Goal: Navigation & Orientation: Find specific page/section

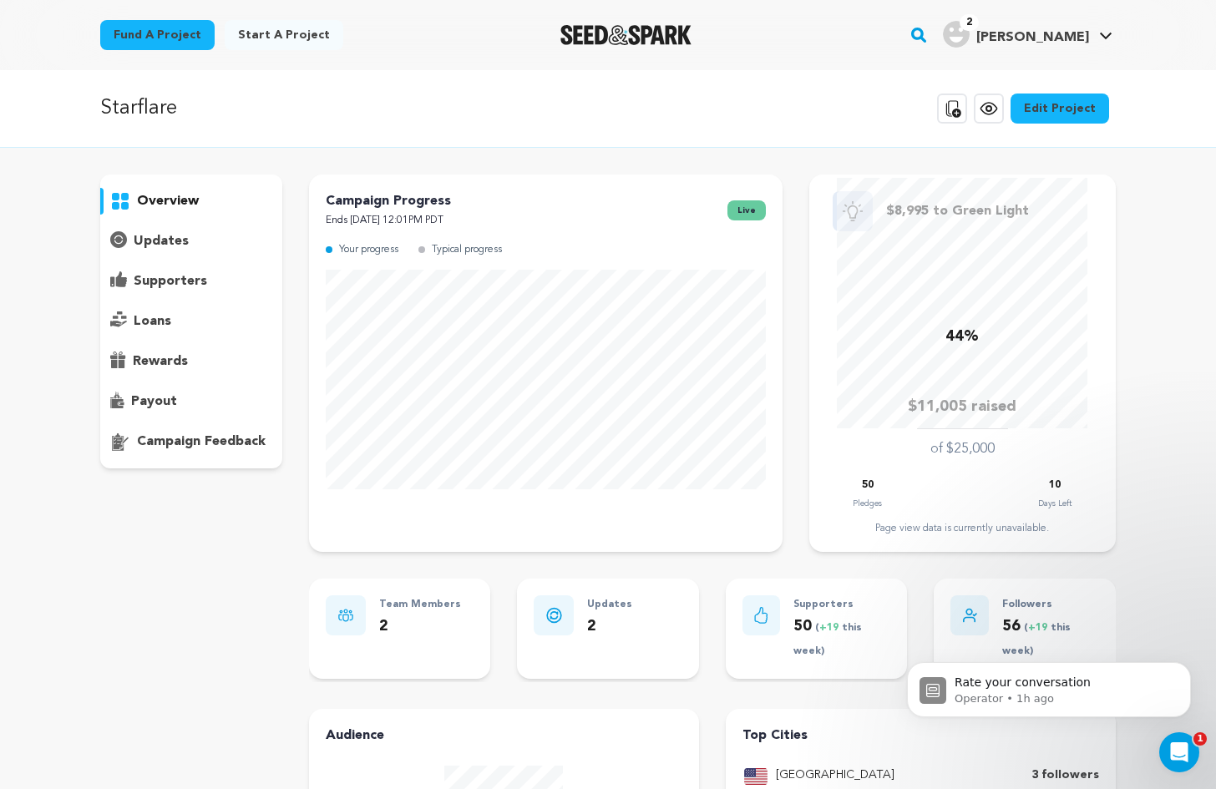
click at [170, 280] on p "supporters" at bounding box center [170, 281] width 73 height 20
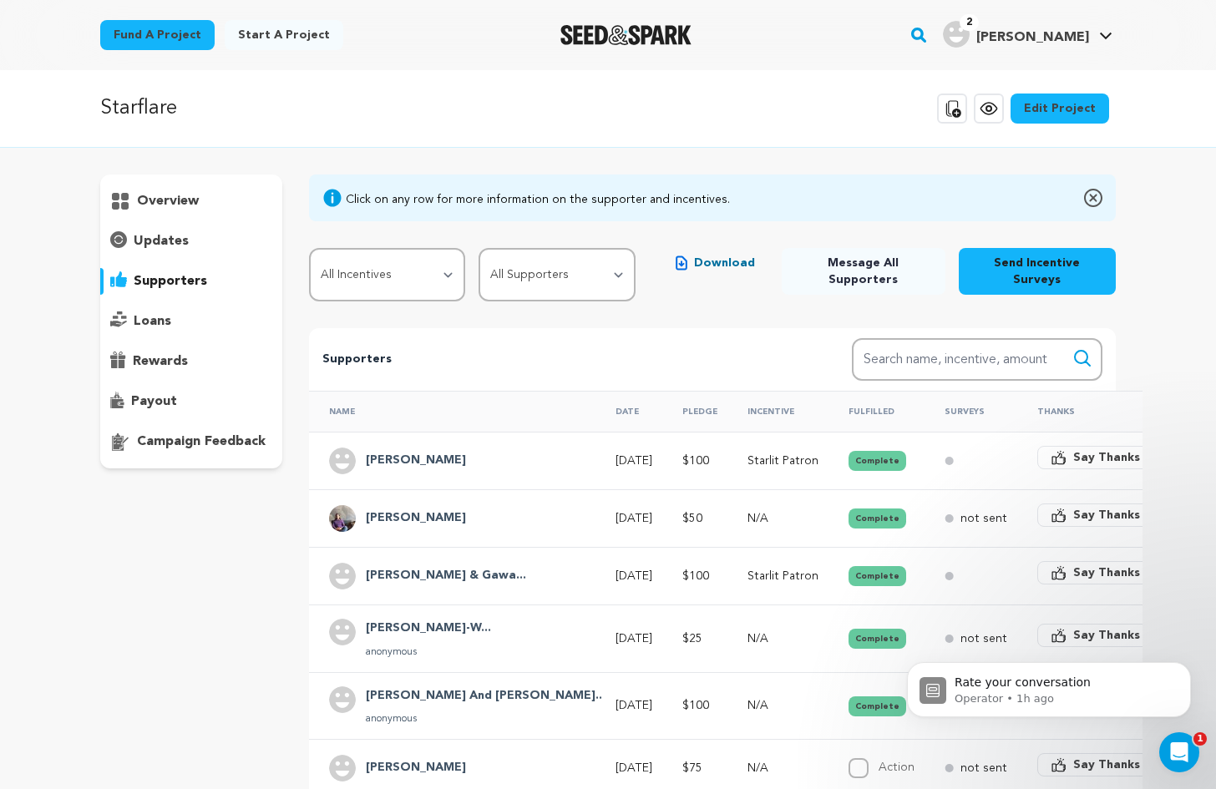
click at [173, 201] on p "overview" at bounding box center [168, 201] width 62 height 20
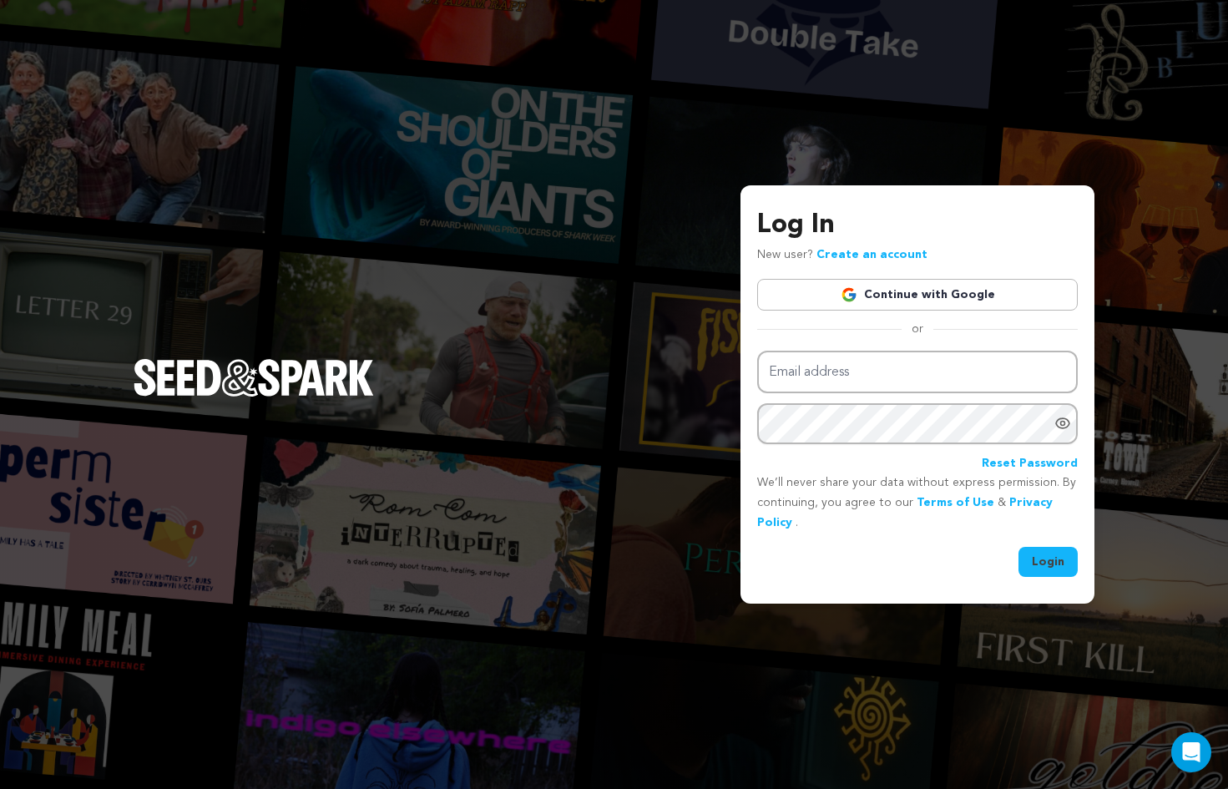
click at [864, 301] on link "Continue with Google" at bounding box center [917, 295] width 321 height 32
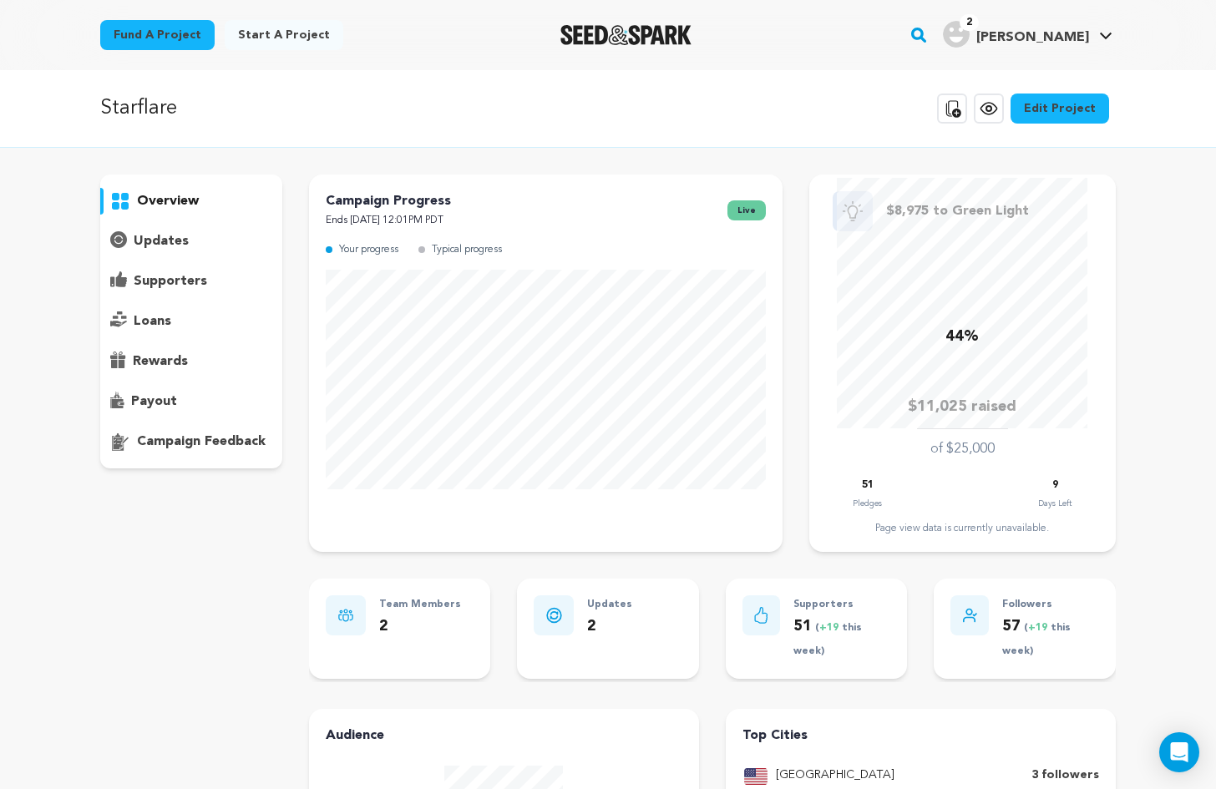
drag, startPoint x: 1155, startPoint y: 49, endPoint x: 1321, endPoint y: 99, distance: 173.5
click at [1193, 36] on div "Fund a project Start a project Search" at bounding box center [608, 35] width 1216 height 70
